Goal: Register for event/course

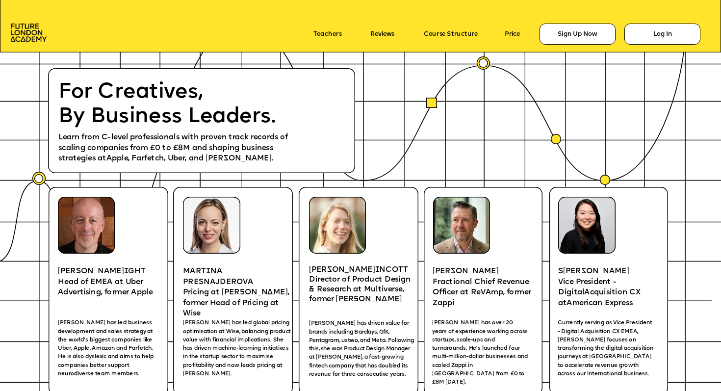
scroll to position [1294, 0]
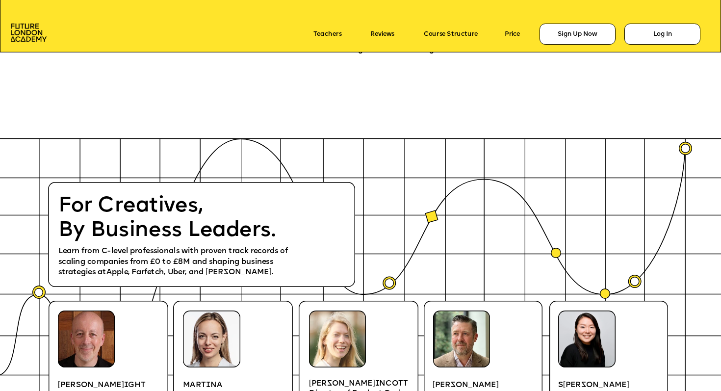
click at [429, 219] on icon at bounding box center [431, 216] width 13 height 13
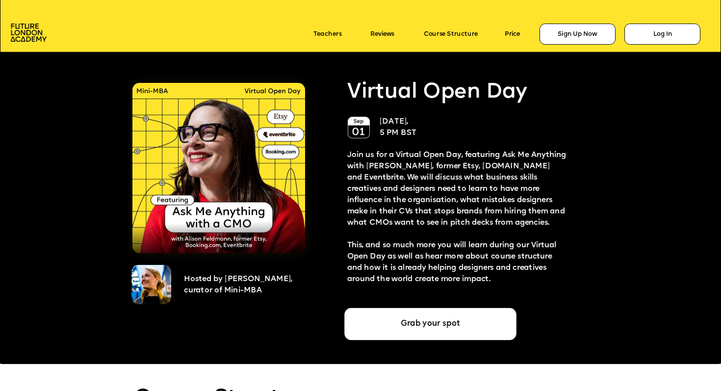
scroll to position [1828, 0]
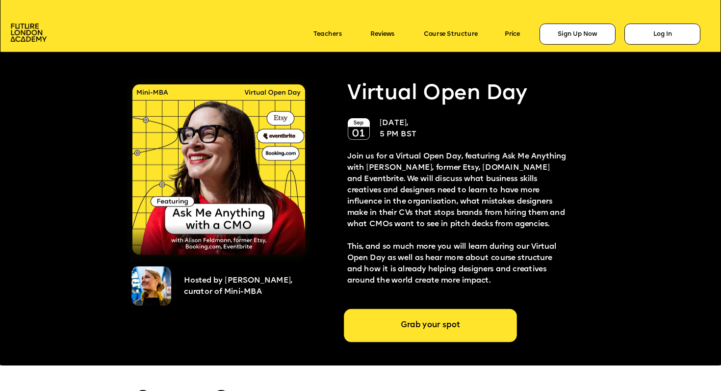
click at [422, 332] on div "Grab your spot" at bounding box center [430, 325] width 173 height 33
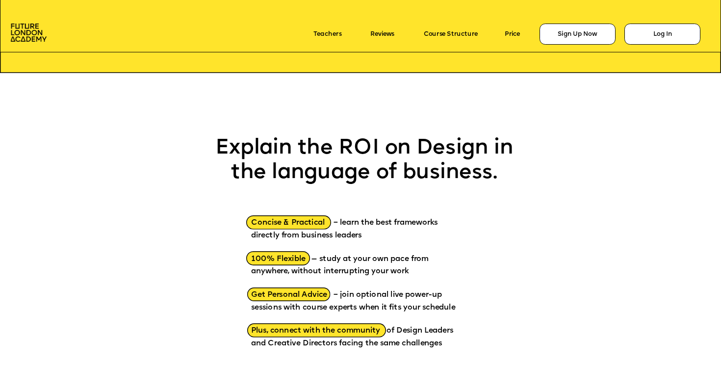
scroll to position [999, 0]
